Goal: Task Accomplishment & Management: Use online tool/utility

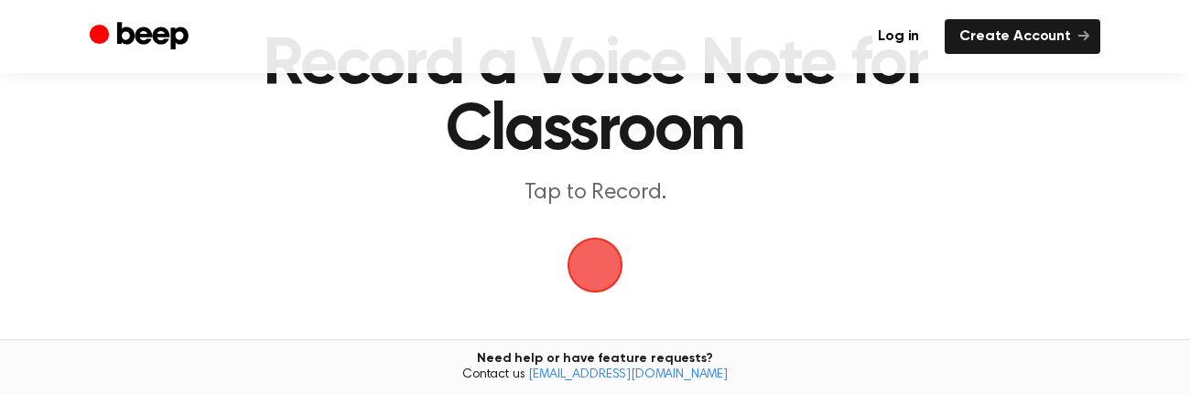
scroll to position [116, 0]
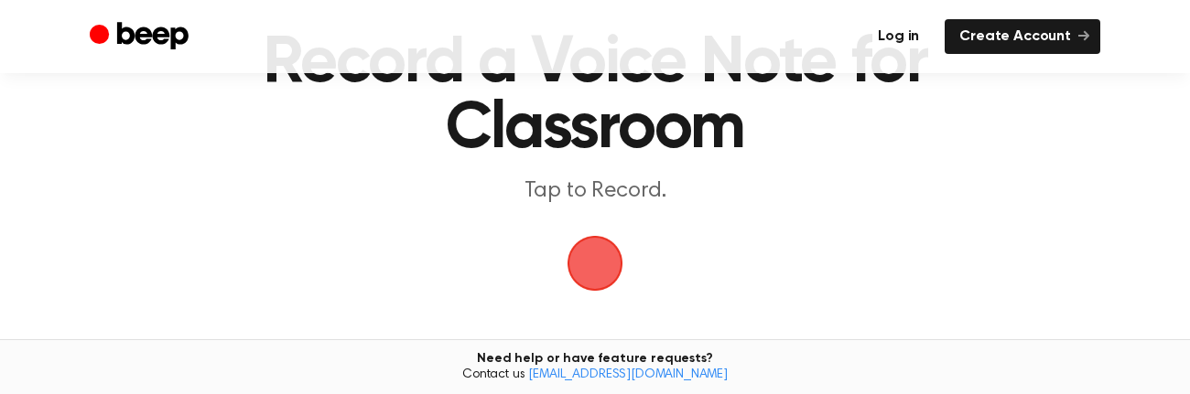
click at [902, 38] on link "Log in" at bounding box center [898, 36] width 70 height 35
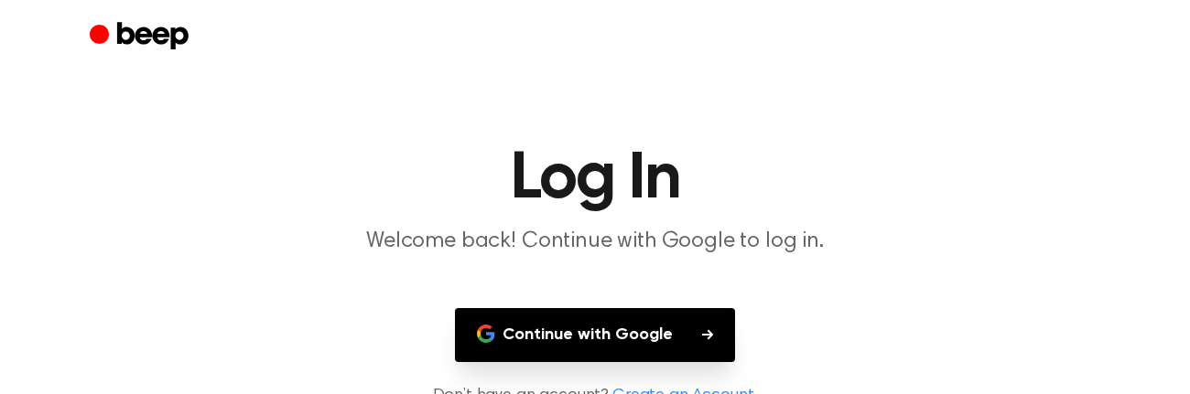
click at [638, 346] on button "Continue with Google" at bounding box center [595, 335] width 280 height 54
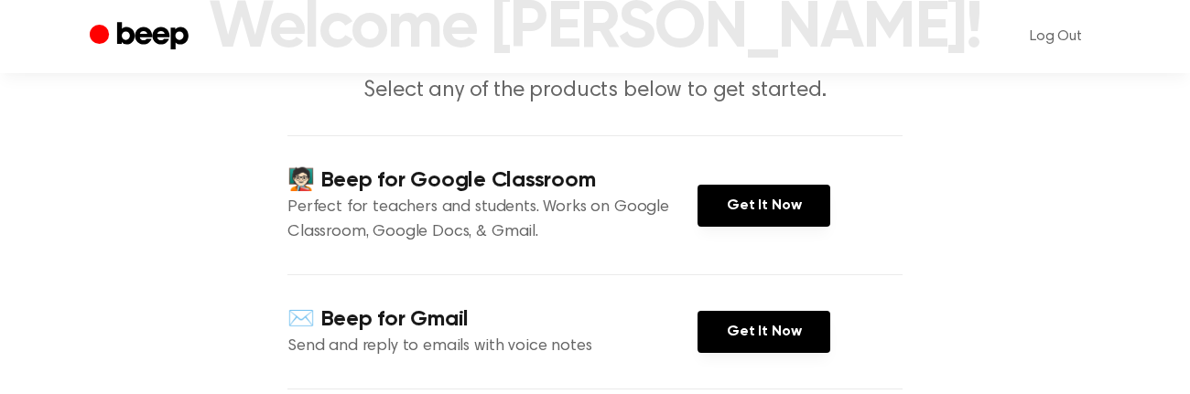
scroll to position [152, 0]
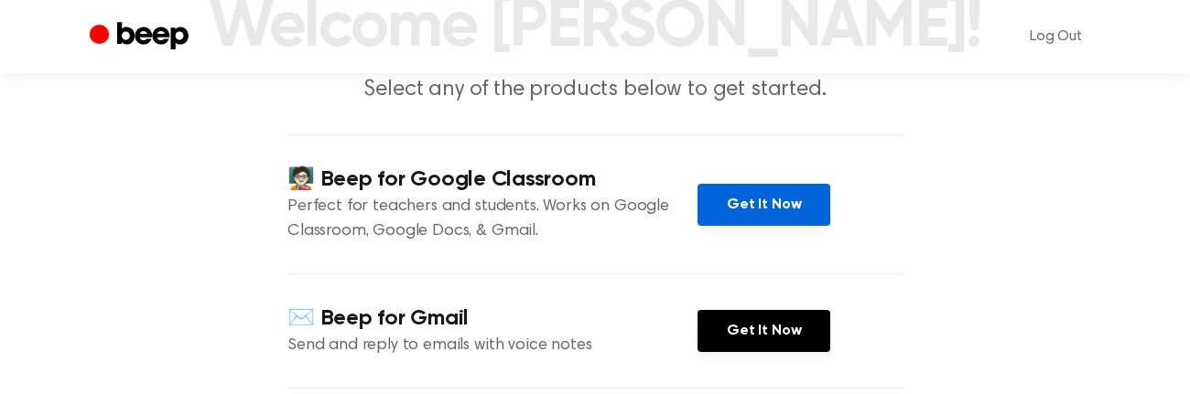
click at [748, 210] on link "Get It Now" at bounding box center [763, 205] width 133 height 42
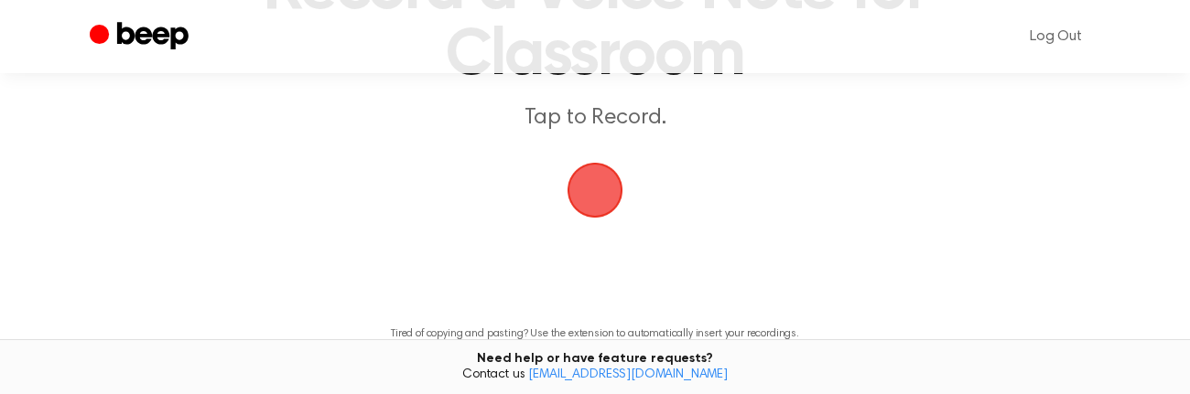
scroll to position [189, 0]
click at [603, 198] on span "button" at bounding box center [595, 192] width 56 height 56
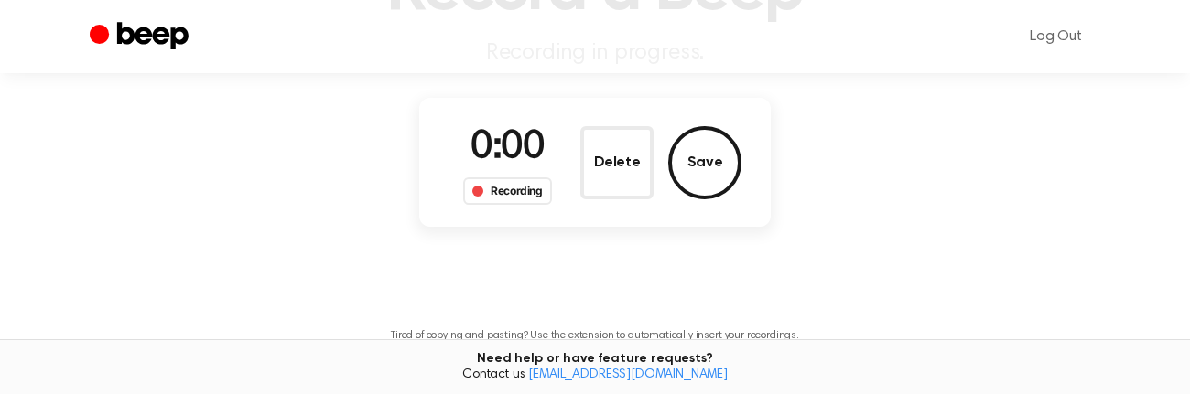
scroll to position [189, 0]
click at [717, 169] on button "Save" at bounding box center [704, 161] width 73 height 73
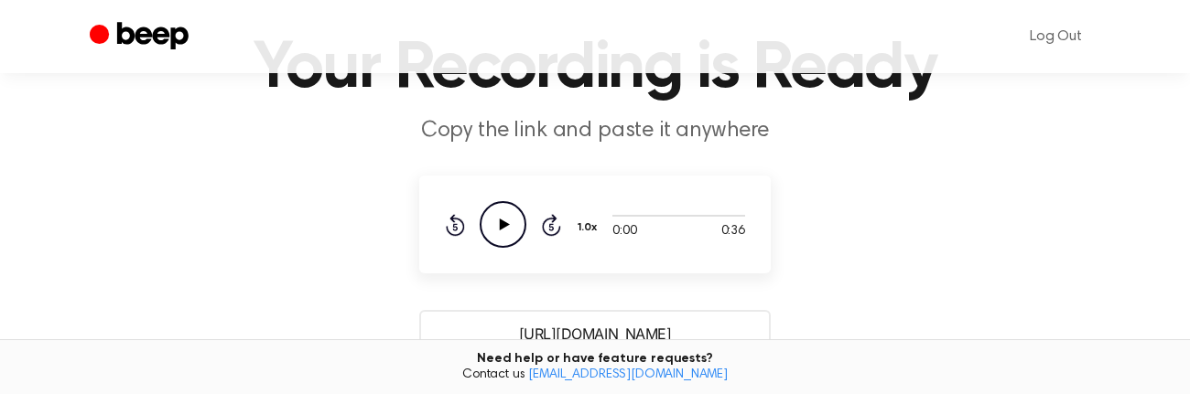
scroll to position [106, 0]
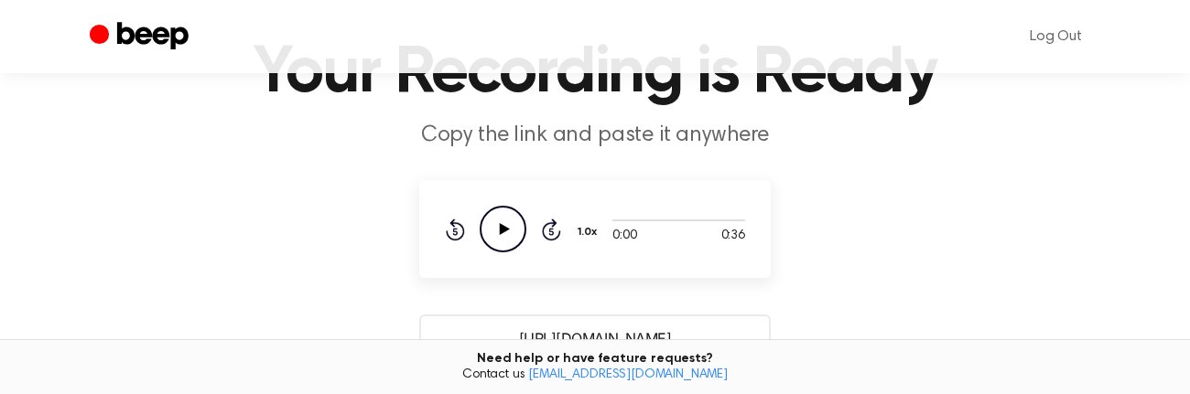
click at [512, 233] on icon "Play Audio" at bounding box center [503, 229] width 47 height 47
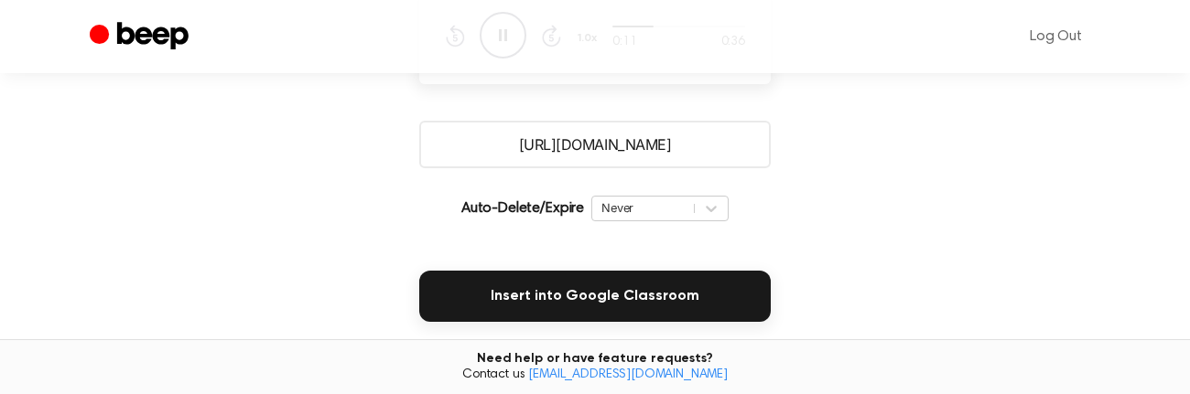
scroll to position [312, 0]
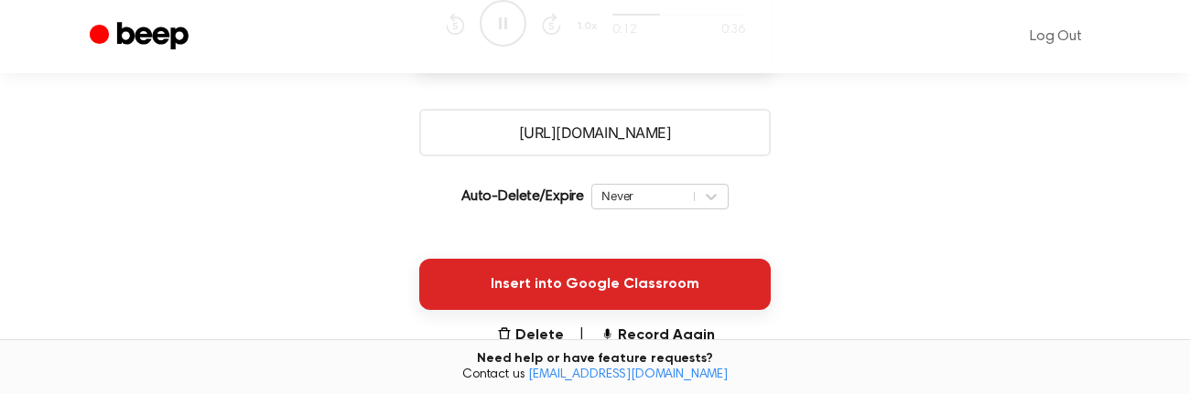
click at [545, 287] on button "Insert into Google Classroom" at bounding box center [594, 284] width 351 height 51
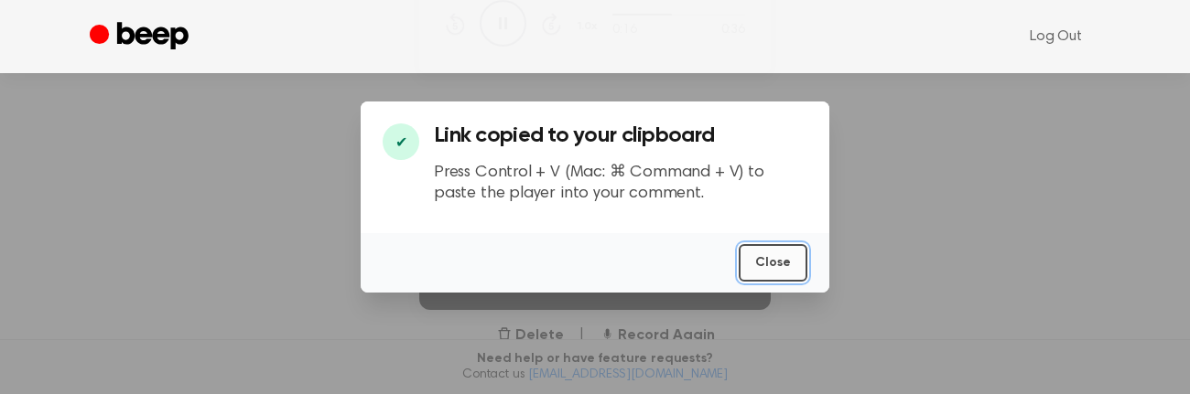
click at [785, 266] on button "Close" at bounding box center [773, 263] width 69 height 38
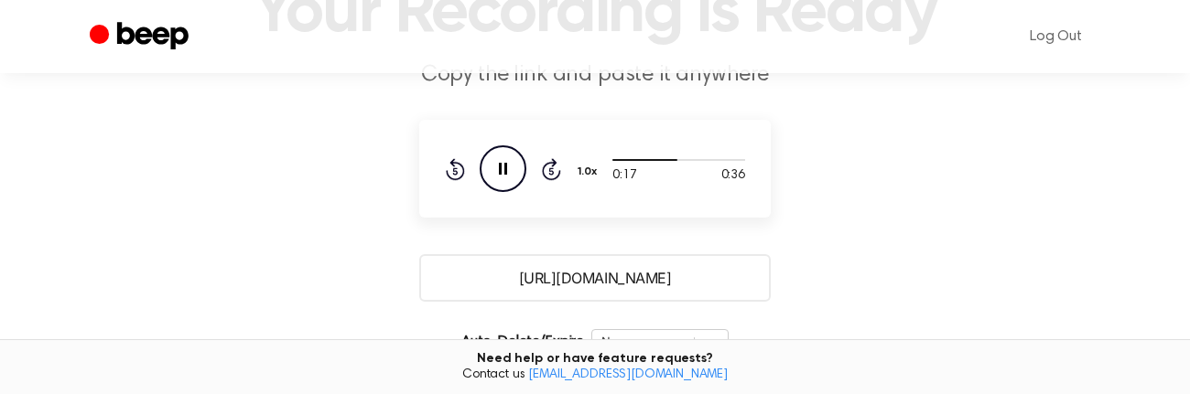
scroll to position [87, 0]
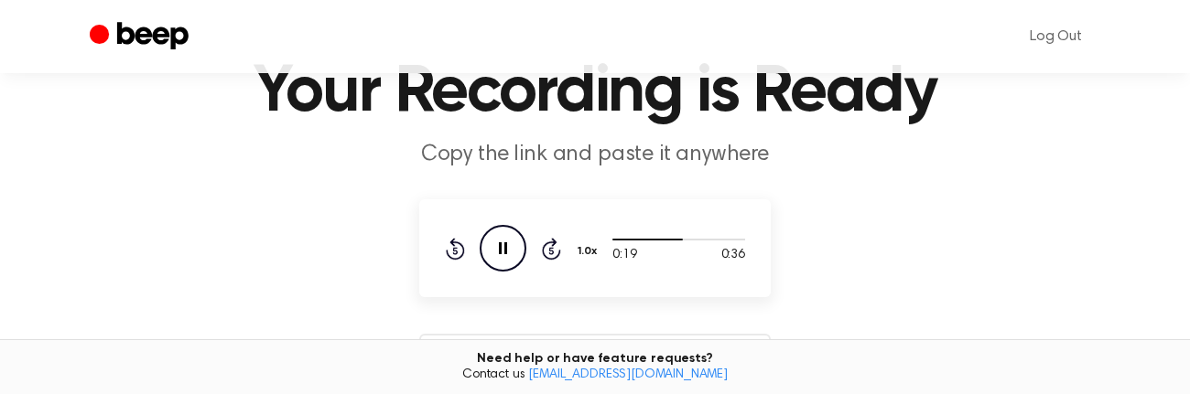
click at [500, 248] on icon at bounding box center [503, 249] width 8 height 12
